Goal: Task Accomplishment & Management: Complete application form

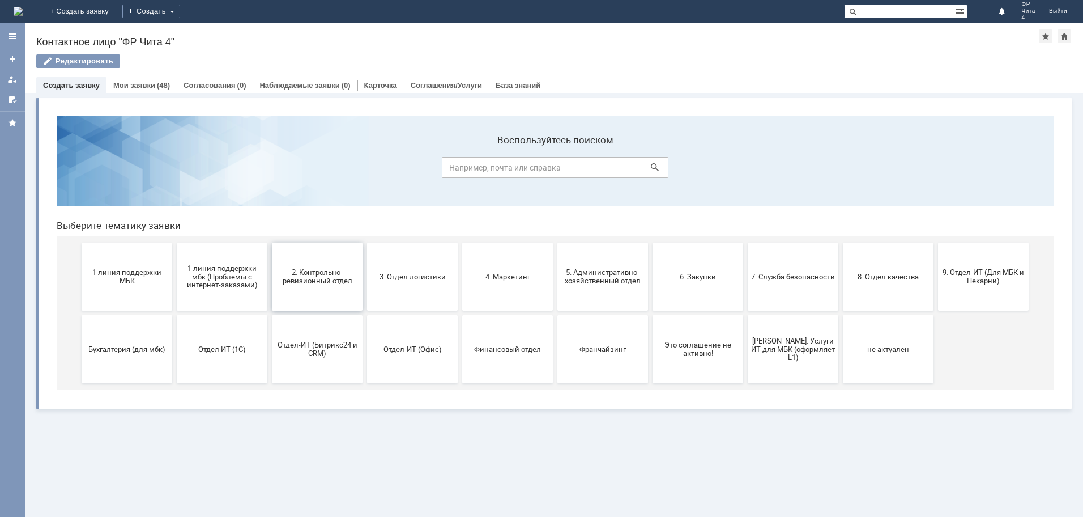
click at [333, 284] on span "2. Контрольно-ревизионный отдел" at bounding box center [317, 276] width 84 height 17
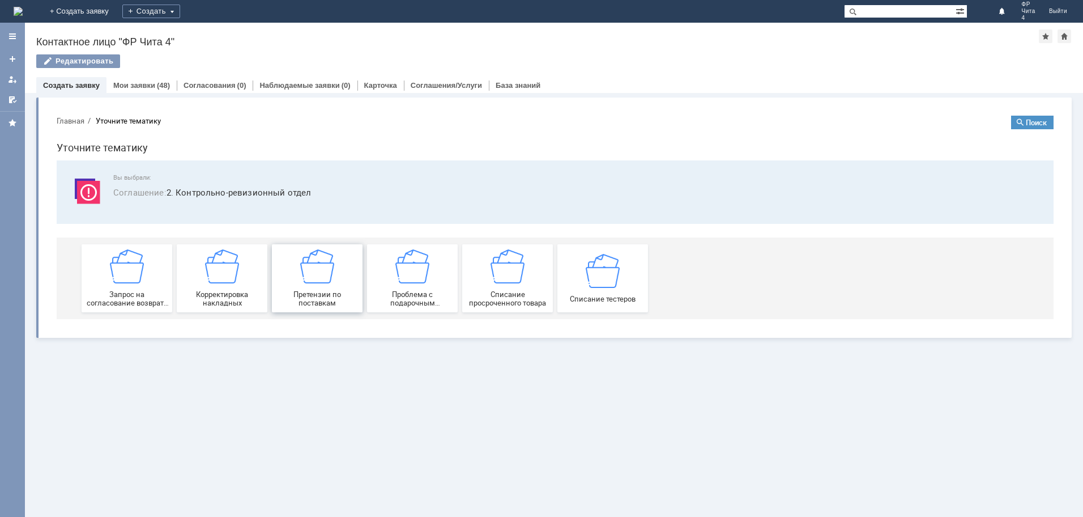
click at [315, 278] on img at bounding box center [317, 266] width 34 height 34
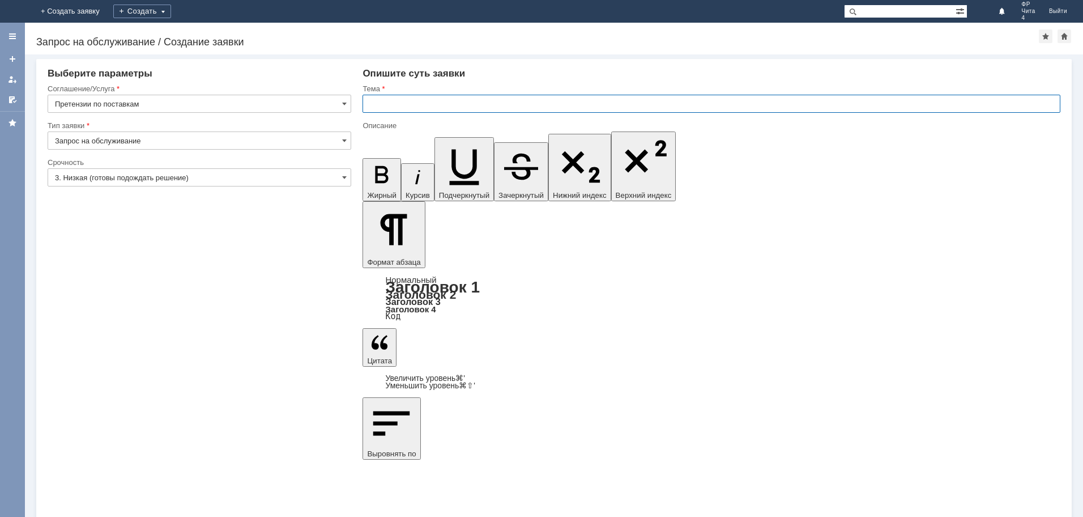
click at [427, 107] on input "text" at bounding box center [712, 104] width 698 height 18
type input "претензия по поставки"
drag, startPoint x: 619, startPoint y: 3964, endPoint x: 547, endPoint y: 3963, distance: 72.0
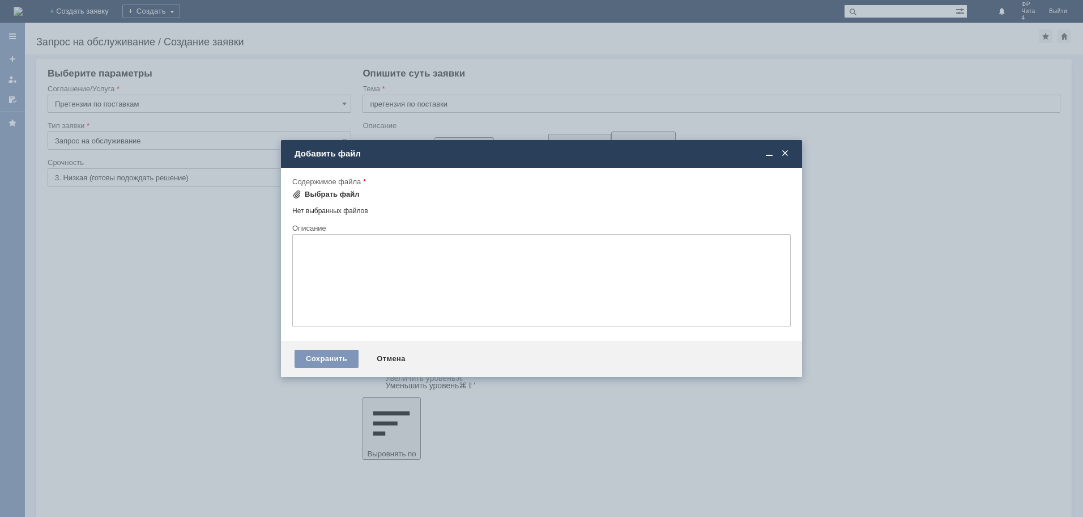
click at [337, 196] on div "Выбрать файл" at bounding box center [332, 194] width 55 height 9
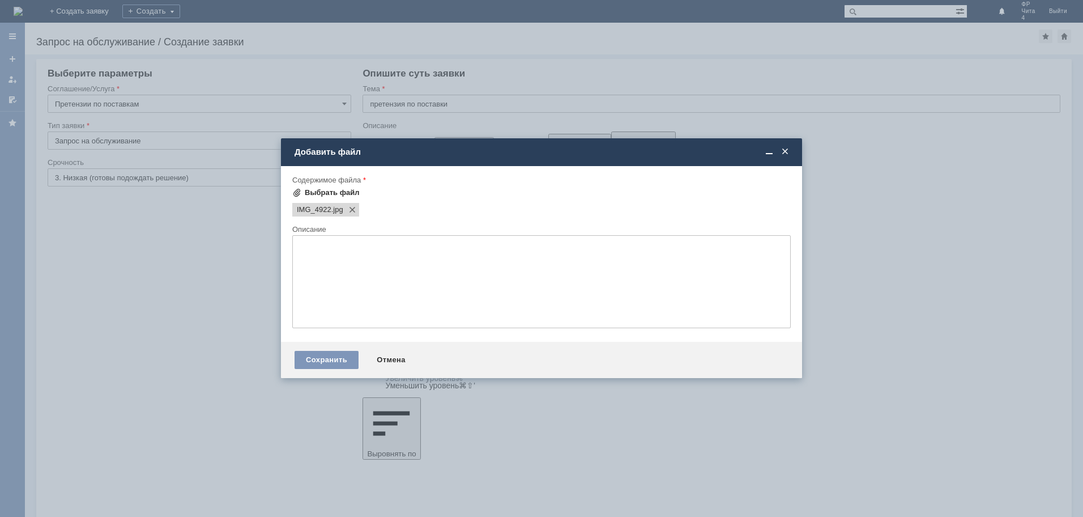
click at [343, 189] on div "Выбрать файл" at bounding box center [332, 192] width 55 height 9
click at [343, 365] on div "Сохранить" at bounding box center [327, 360] width 64 height 18
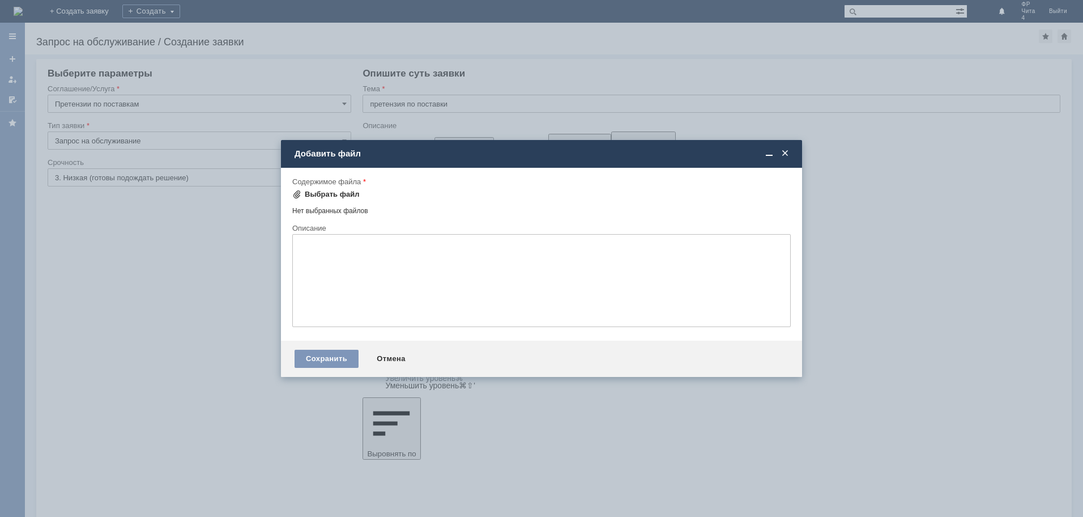
click at [331, 194] on div "Выбрать файл" at bounding box center [332, 194] width 55 height 9
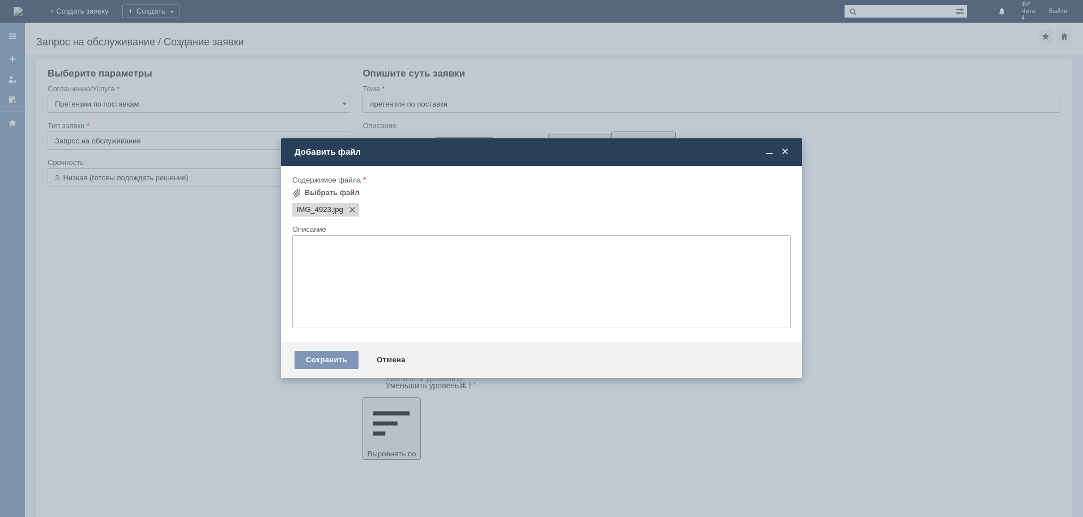
click at [787, 151] on span at bounding box center [785, 152] width 11 height 10
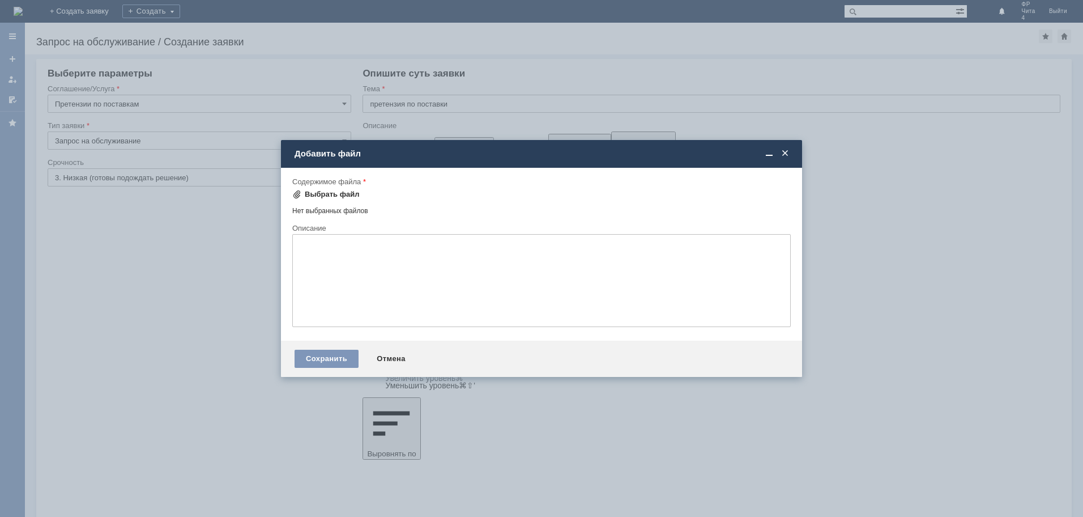
click at [330, 194] on div "Выбрать файл" at bounding box center [332, 194] width 55 height 9
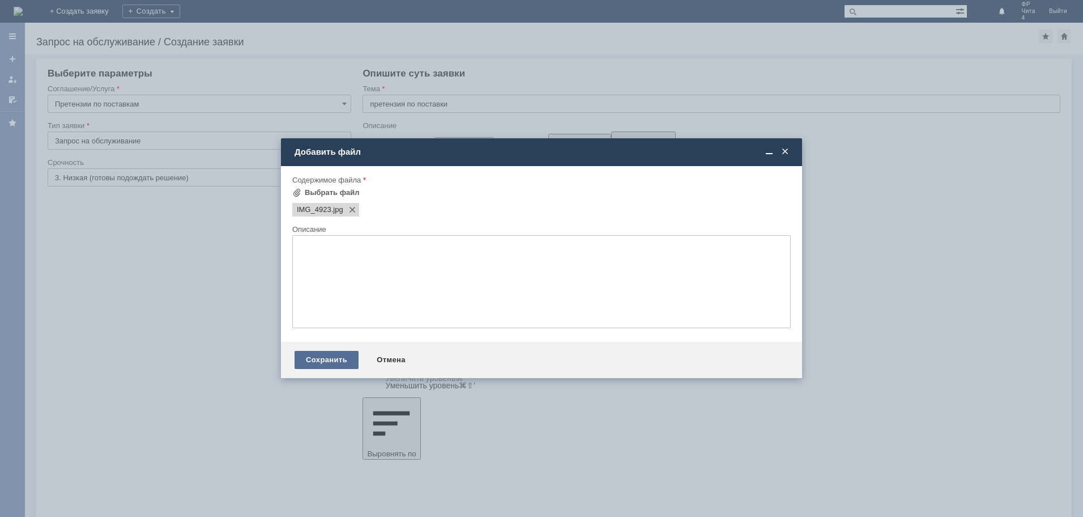
click at [325, 358] on div "Сохранить" at bounding box center [327, 360] width 64 height 18
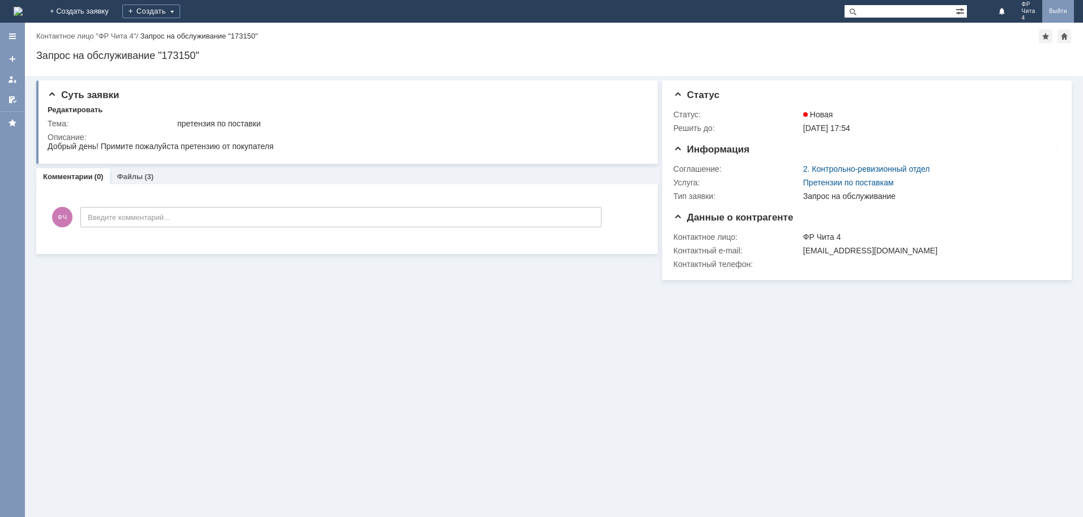
click at [1063, 11] on link "Выйти" at bounding box center [1059, 11] width 32 height 23
